Goal: Task Accomplishment & Management: Manage account settings

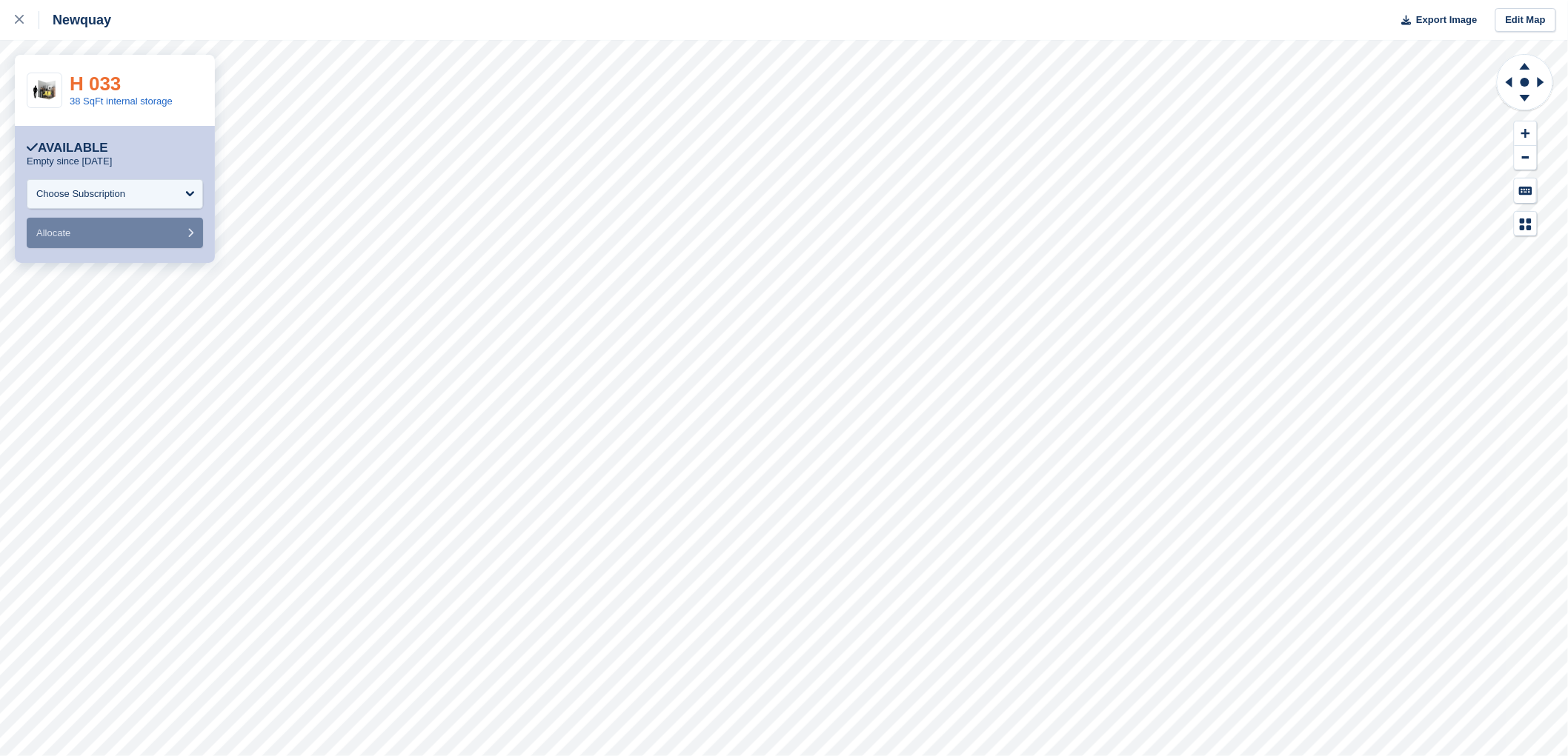
click at [90, 84] on link "H 033" at bounding box center [95, 83] width 51 height 22
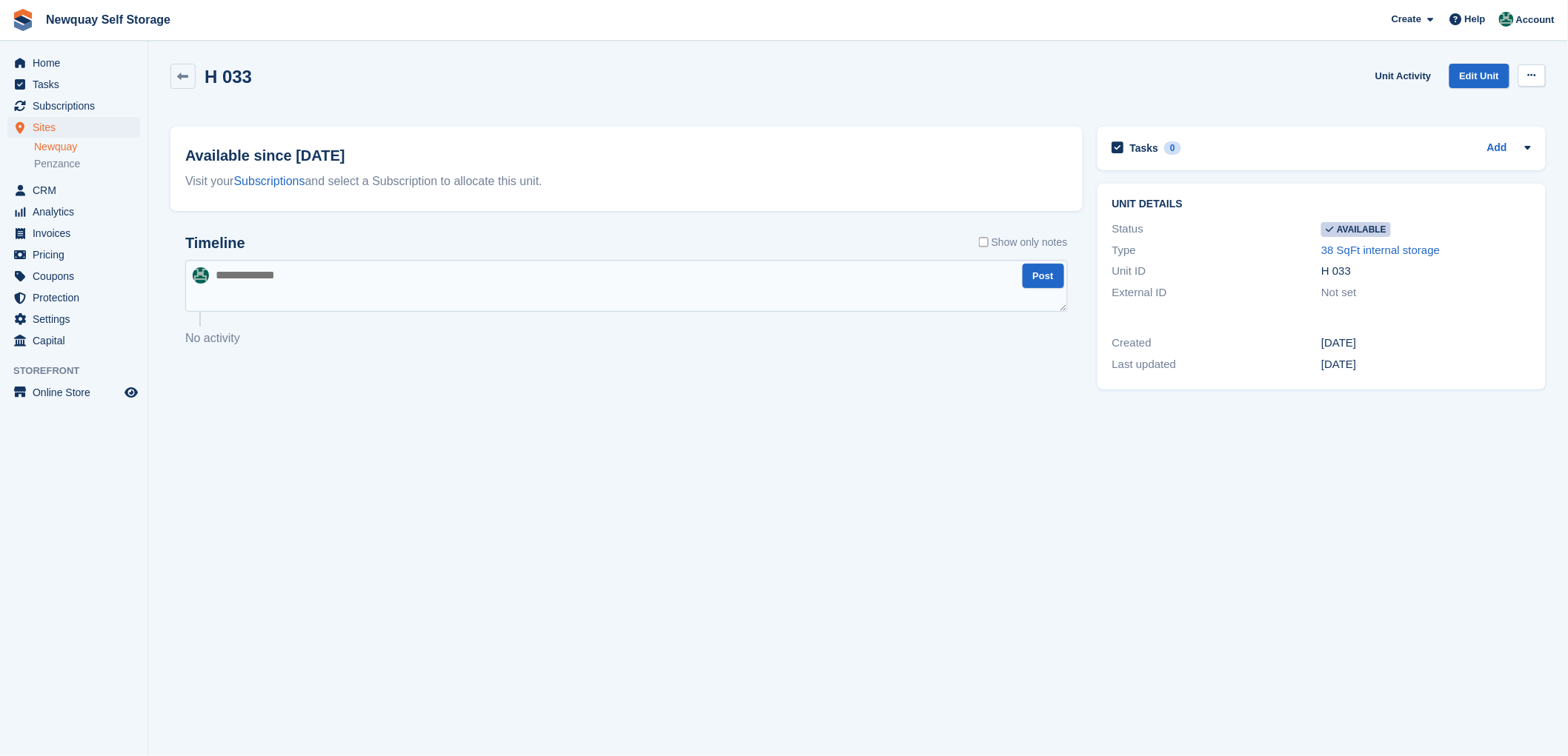
click at [1531, 74] on icon at bounding box center [1532, 75] width 8 height 10
click at [1479, 101] on p "Make unavailable" at bounding box center [1474, 104] width 129 height 19
click at [42, 123] on span "Sites" at bounding box center [77, 127] width 89 height 21
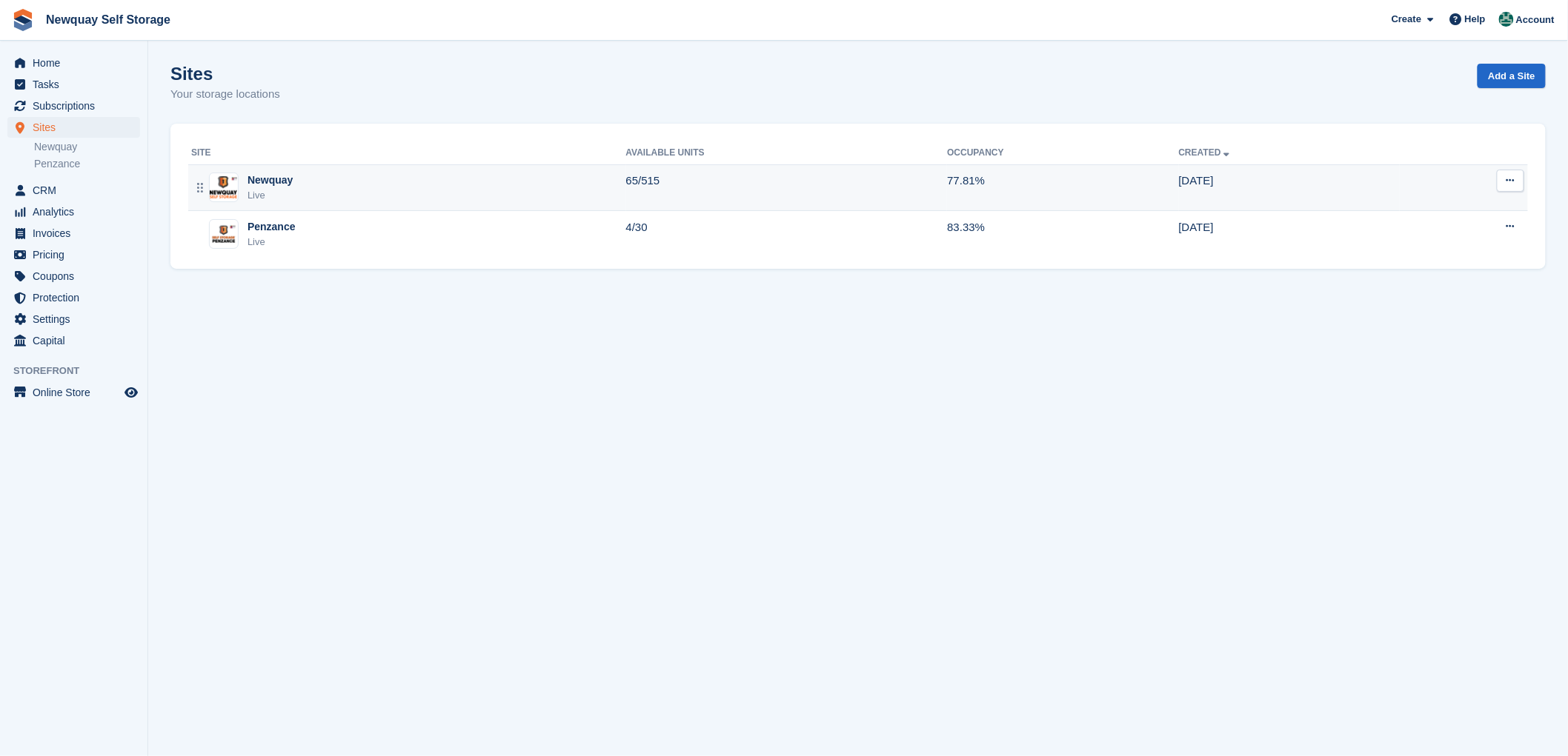
click at [250, 181] on div "Newquay" at bounding box center [270, 180] width 45 height 15
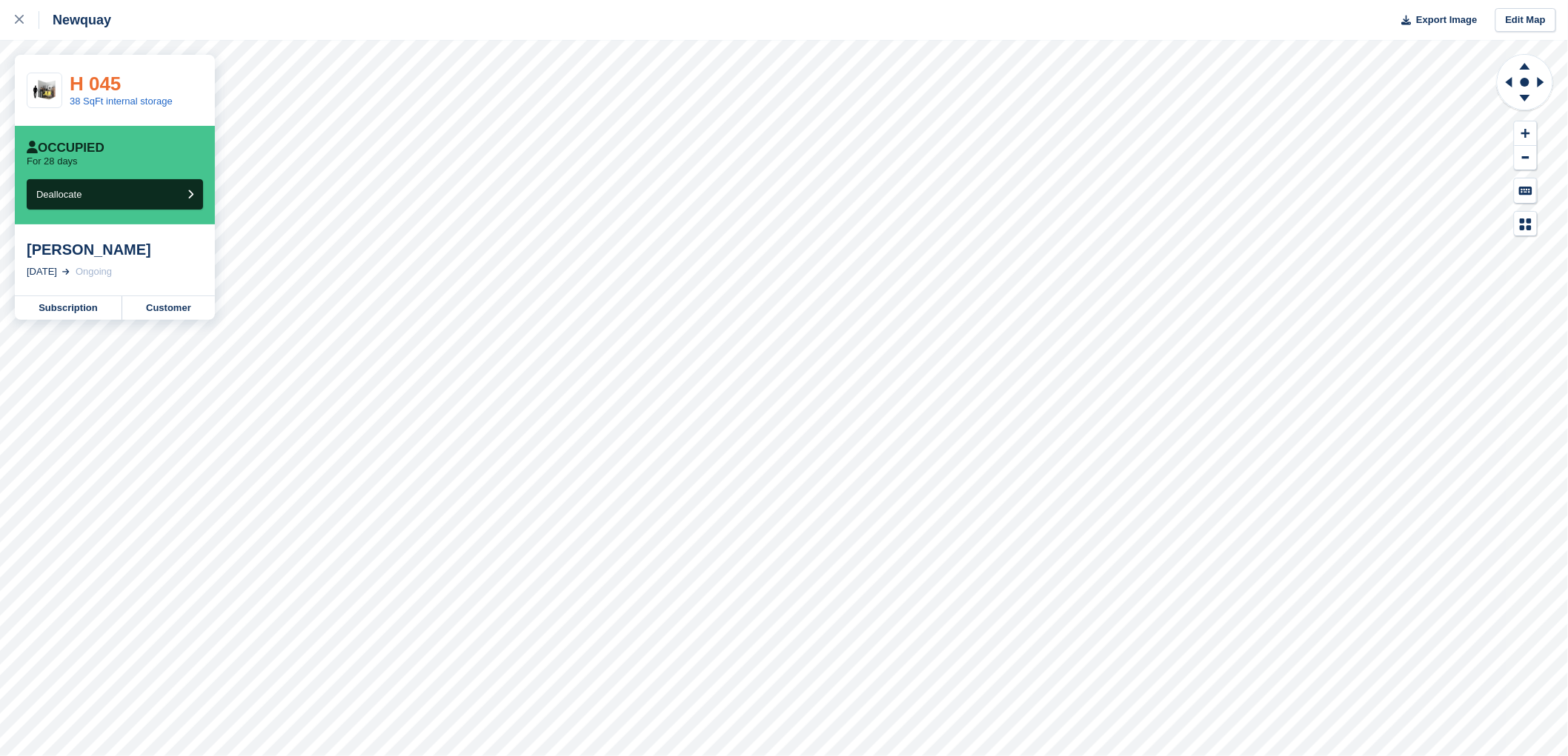
click at [92, 79] on link "H 045" at bounding box center [95, 83] width 51 height 22
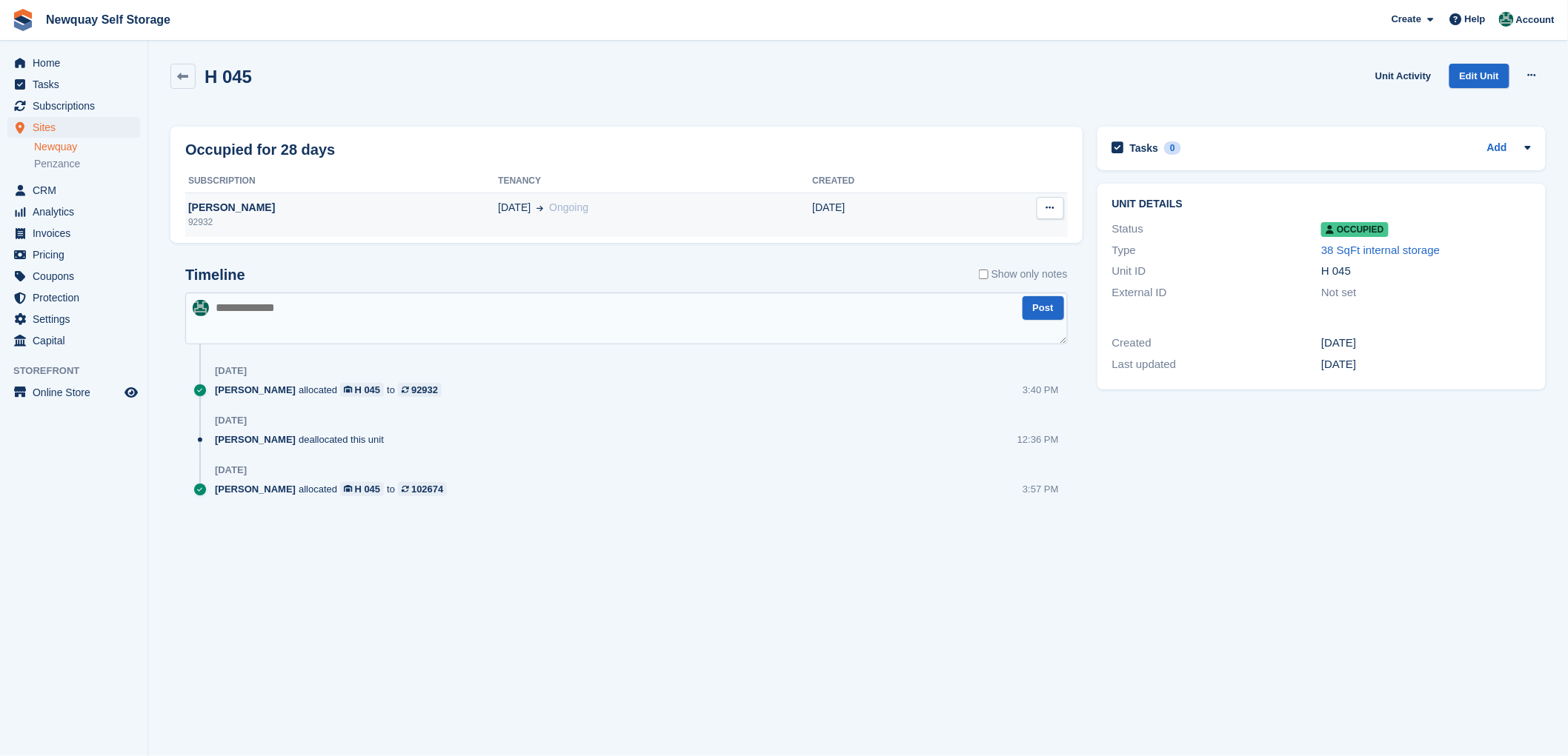
click at [204, 204] on div "John Pargeter" at bounding box center [341, 208] width 313 height 15
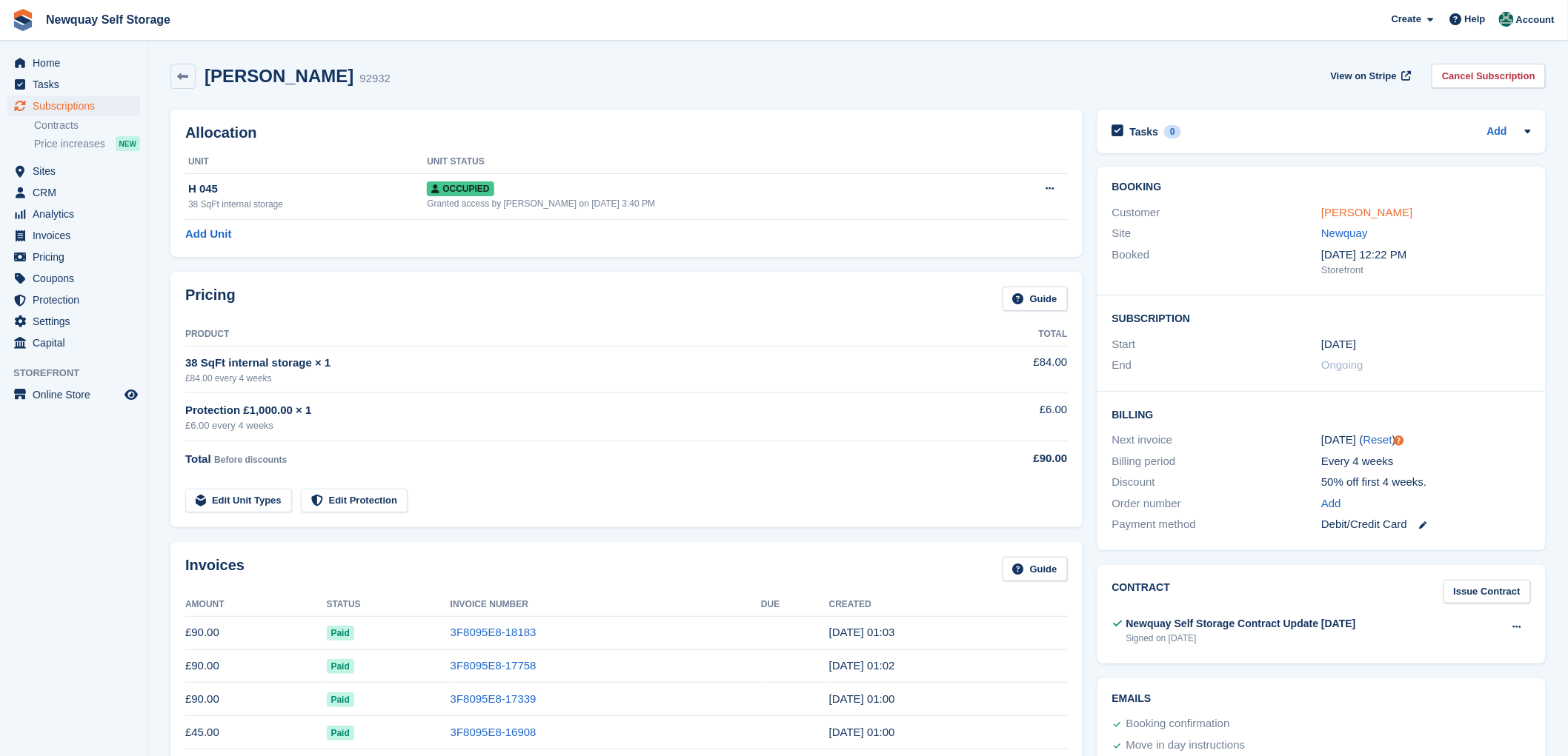
click at [1368, 215] on link "[PERSON_NAME]" at bounding box center [1366, 212] width 91 height 12
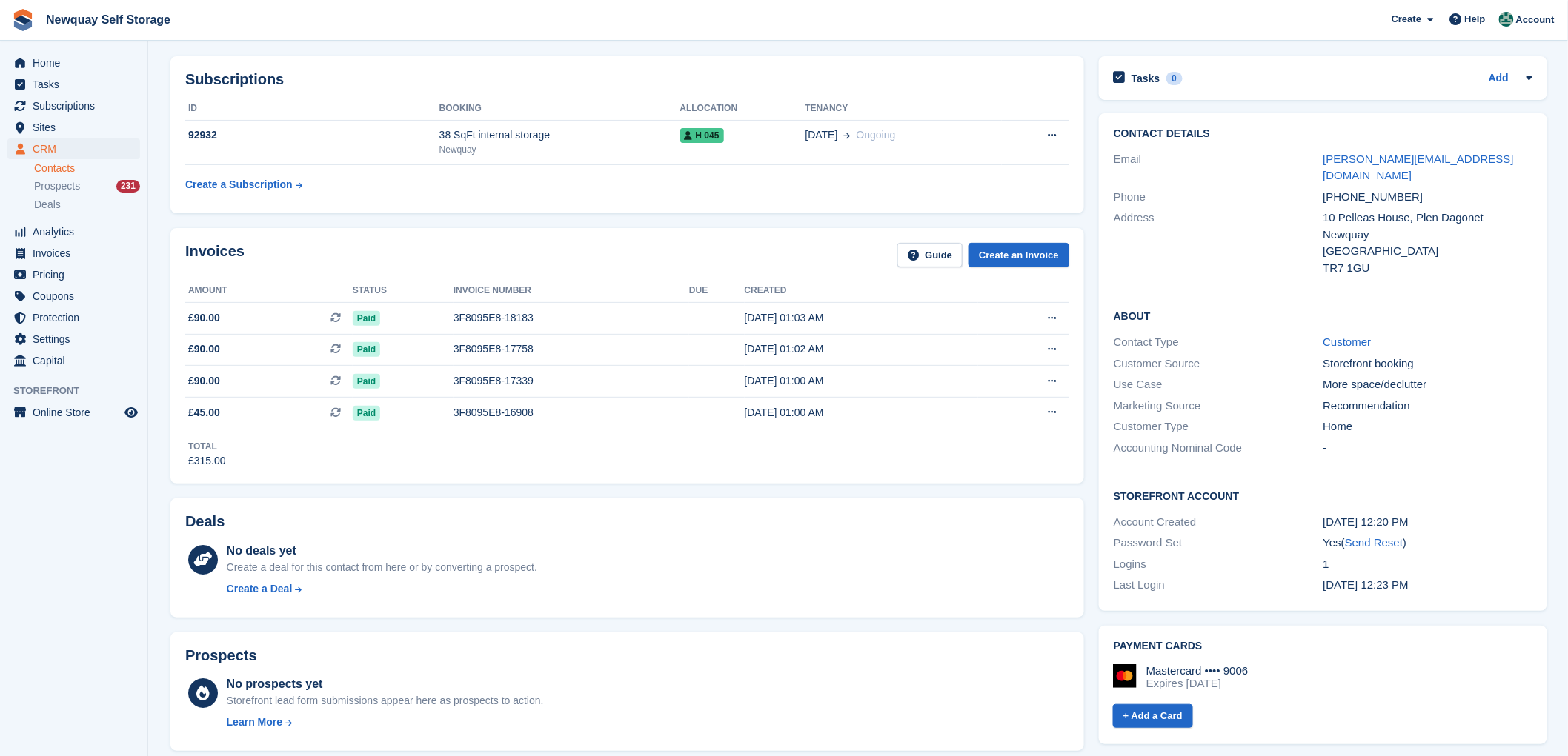
scroll to position [82, 0]
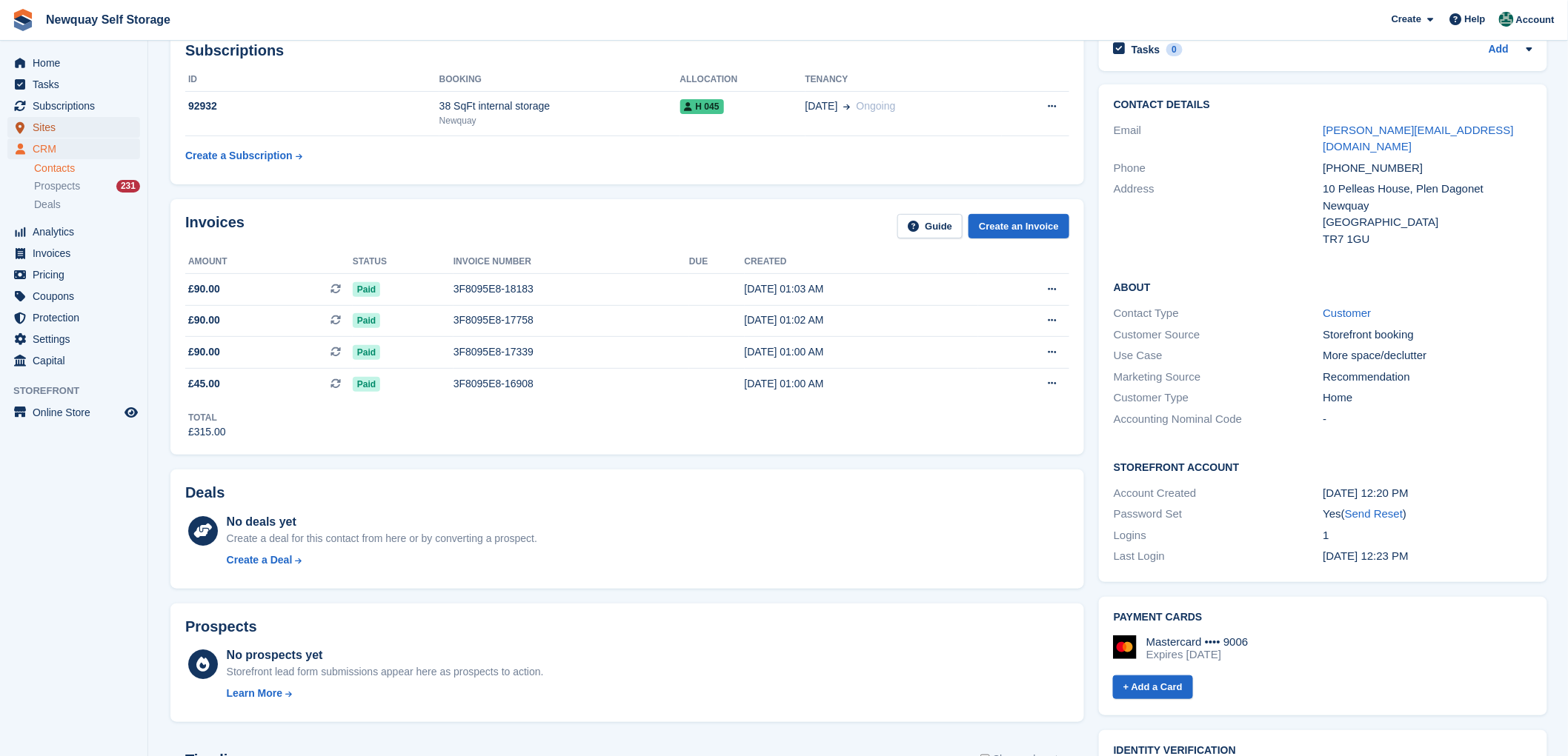
click at [47, 129] on span "Sites" at bounding box center [77, 127] width 89 height 21
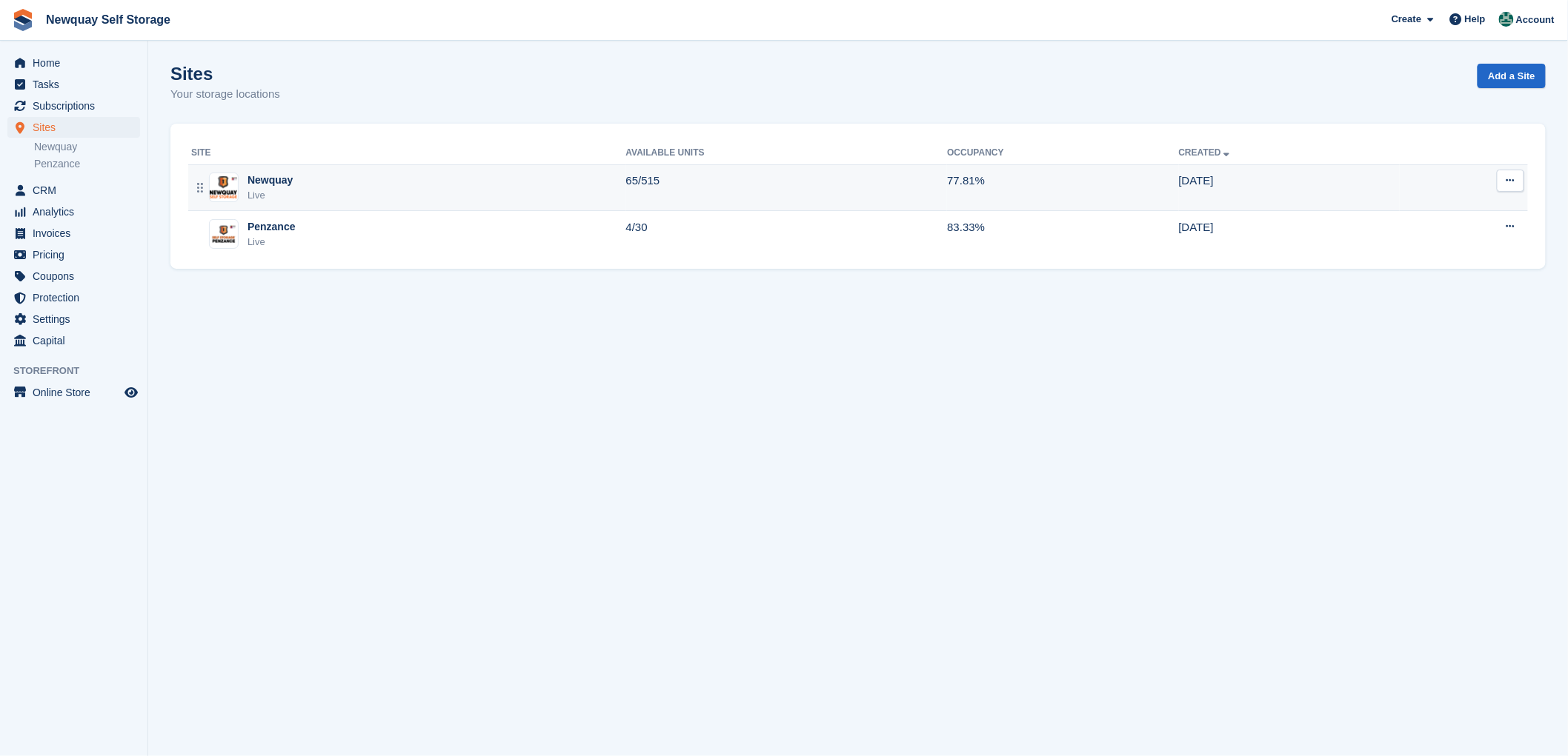
click at [262, 182] on div "Newquay" at bounding box center [270, 180] width 45 height 15
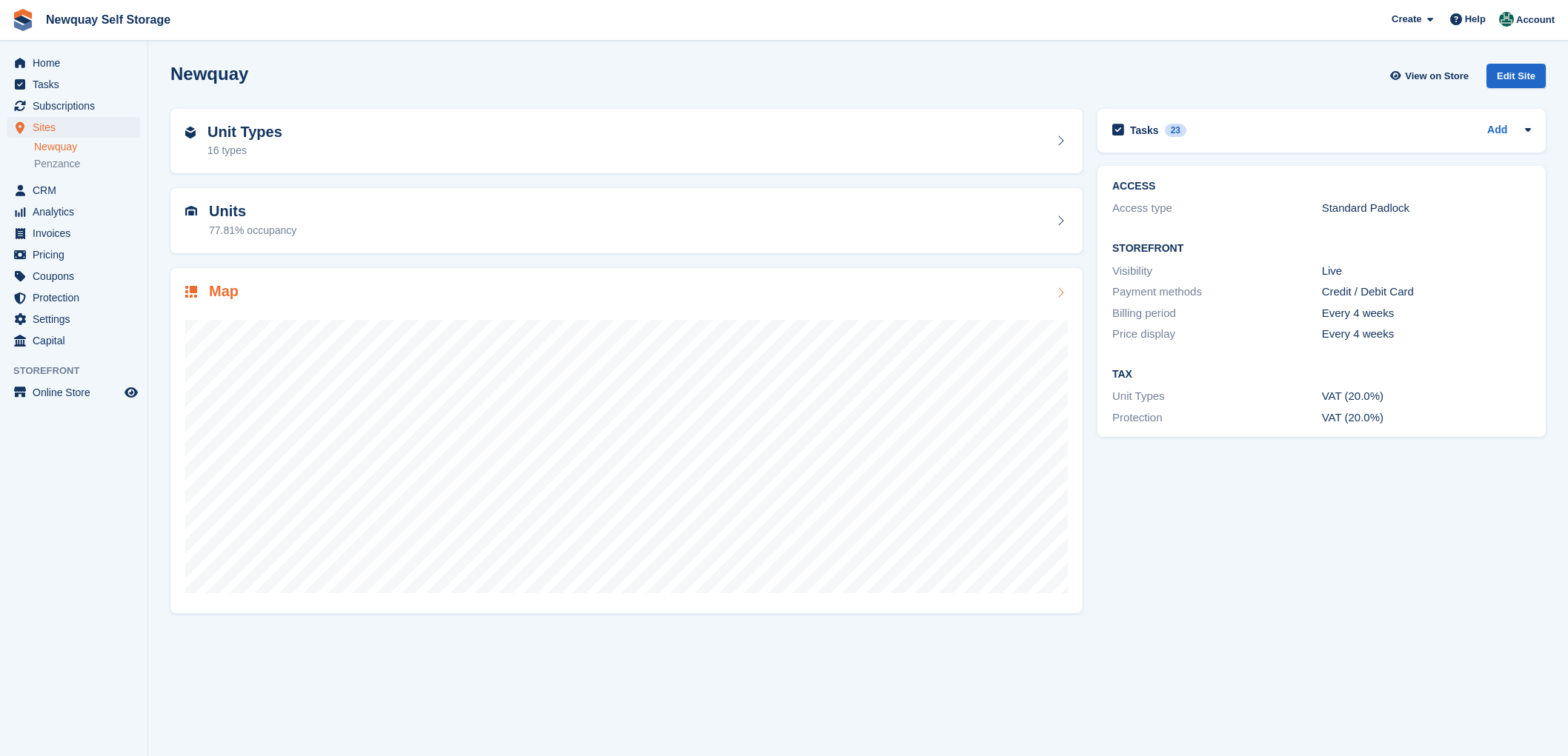
click at [227, 290] on h2 "Map" at bounding box center [223, 291] width 30 height 17
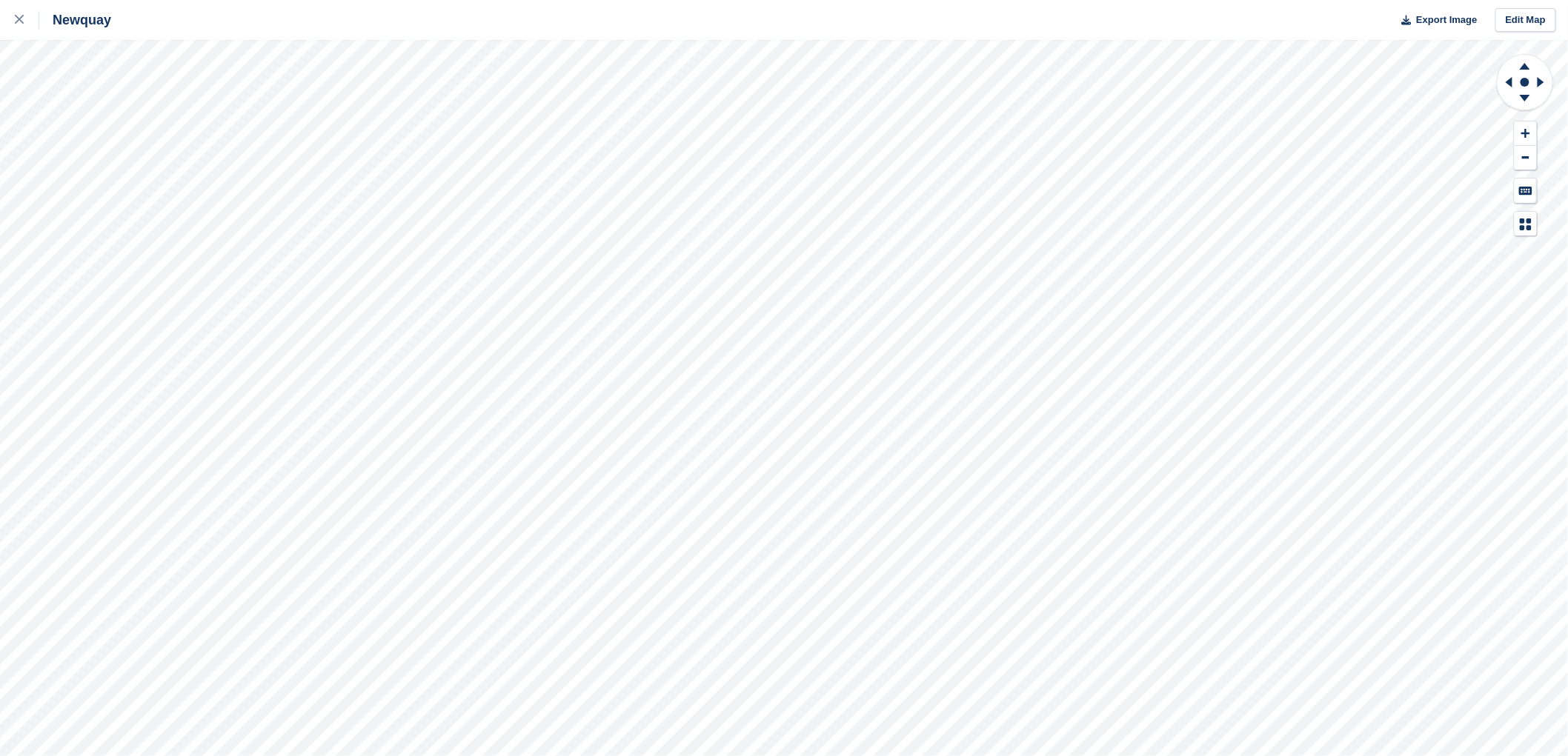
click at [1018, 0] on html "Newquay Export Image Edit Map" at bounding box center [784, 378] width 1568 height 756
